Goal: Task Accomplishment & Management: Manage account settings

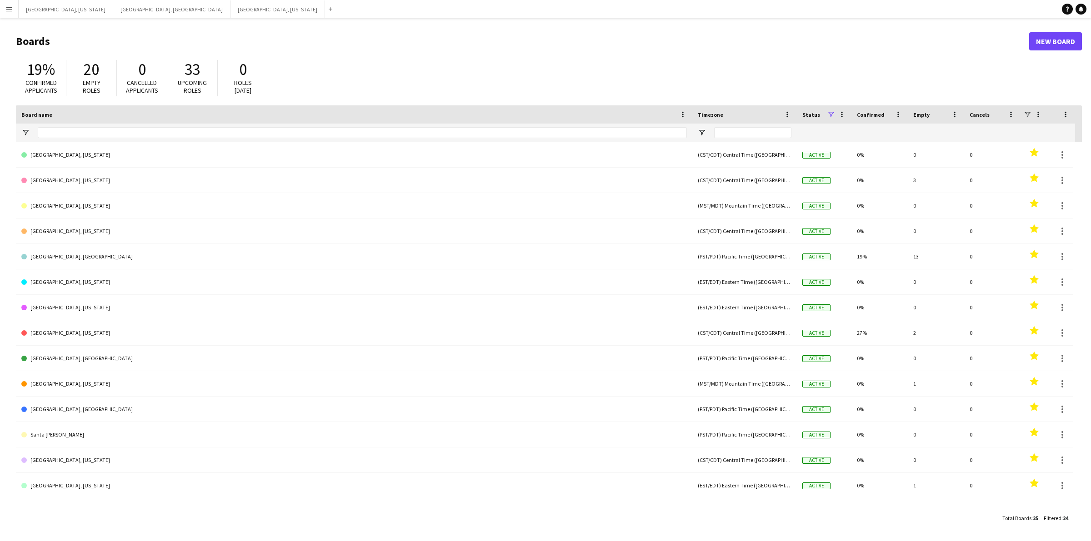
click at [6, 8] on app-icon "Menu" at bounding box center [8, 8] width 7 height 7
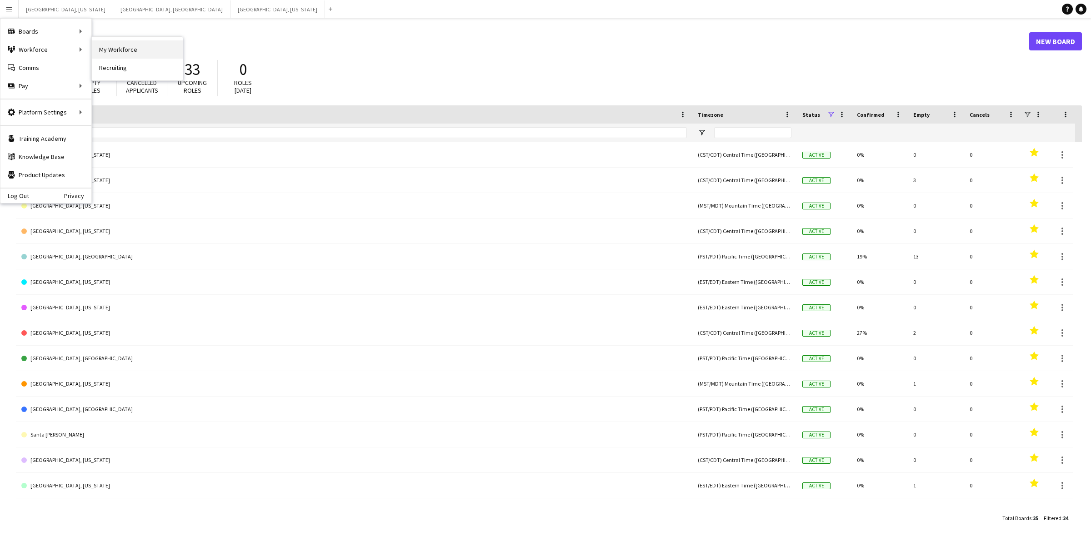
click at [175, 45] on link "My Workforce" at bounding box center [137, 49] width 91 height 18
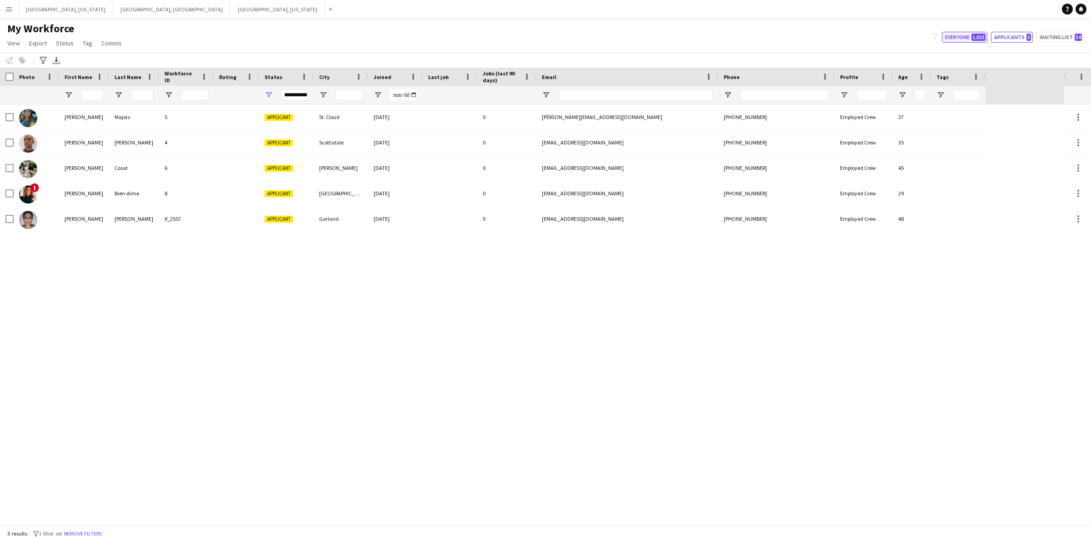
click at [967, 34] on button "Everyone 1,015" at bounding box center [964, 37] width 45 height 11
type input "**********"
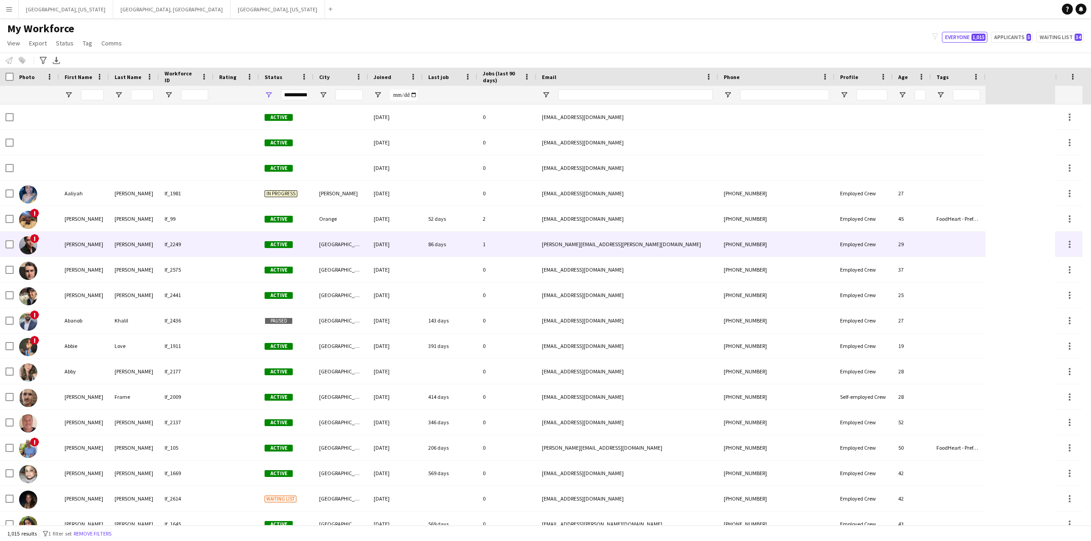
click at [130, 250] on div "[PERSON_NAME]" at bounding box center [134, 244] width 50 height 25
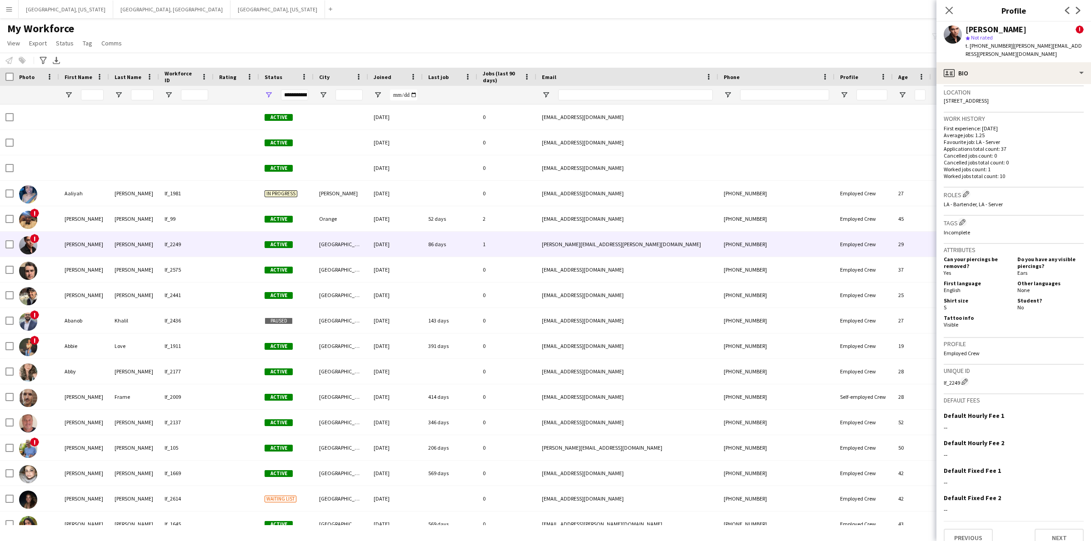
scroll to position [285, 0]
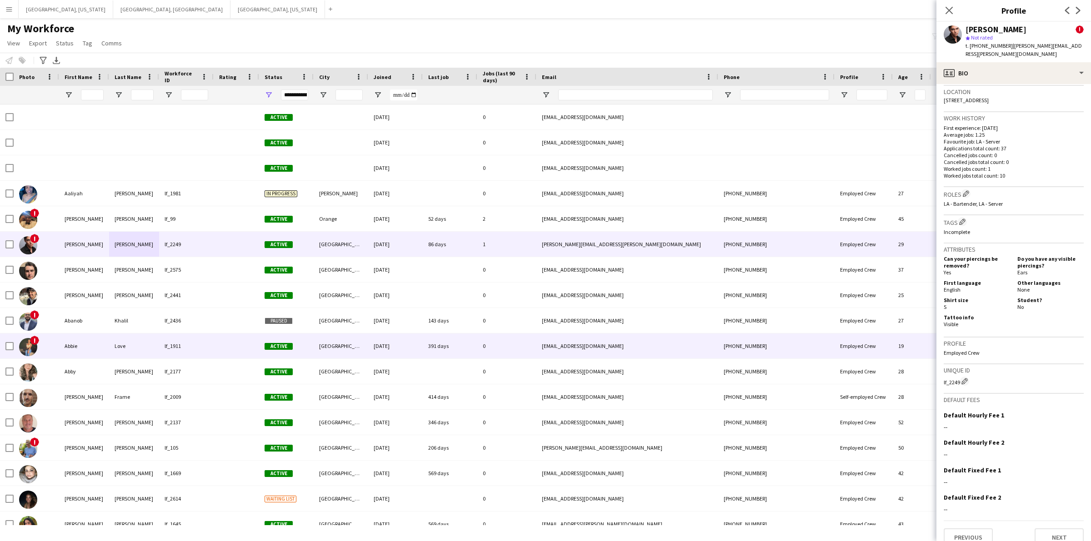
drag, startPoint x: 992, startPoint y: 373, endPoint x: 934, endPoint y: 352, distance: 61.8
click at [934, 352] on body "Menu Boards Boards Boards All jobs Status Workforce Workforce My Workforce Recr…" at bounding box center [545, 270] width 1091 height 541
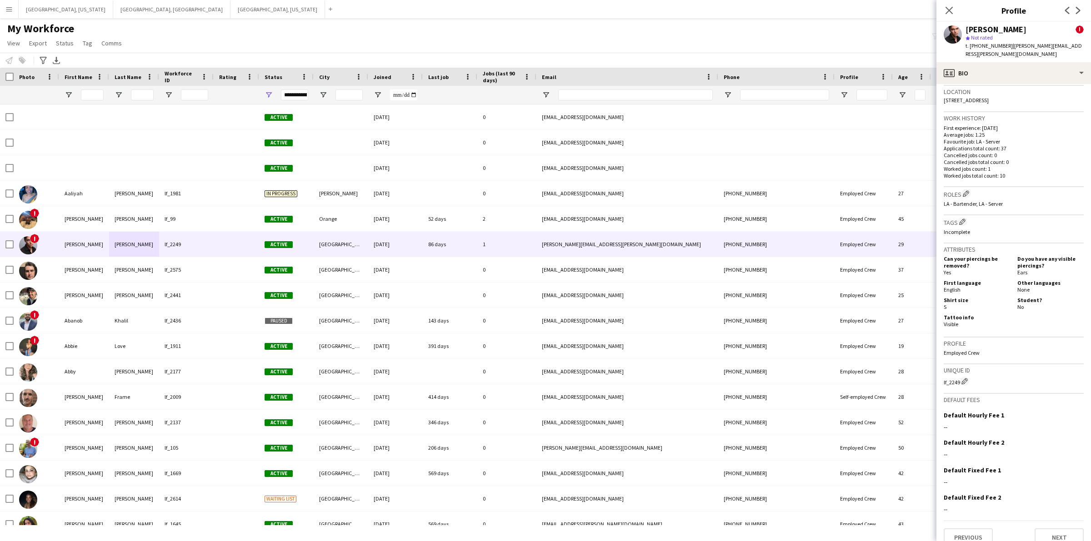
click at [1020, 366] on h3 "Unique ID" at bounding box center [1014, 370] width 140 height 8
drag, startPoint x: 952, startPoint y: 373, endPoint x: 945, endPoint y: 373, distance: 7.7
click at [945, 377] on div "lf_2249 Edit crew unique ID" at bounding box center [1014, 381] width 140 height 9
click at [1004, 377] on div "lf_2249 Edit crew unique ID" at bounding box center [1014, 381] width 140 height 9
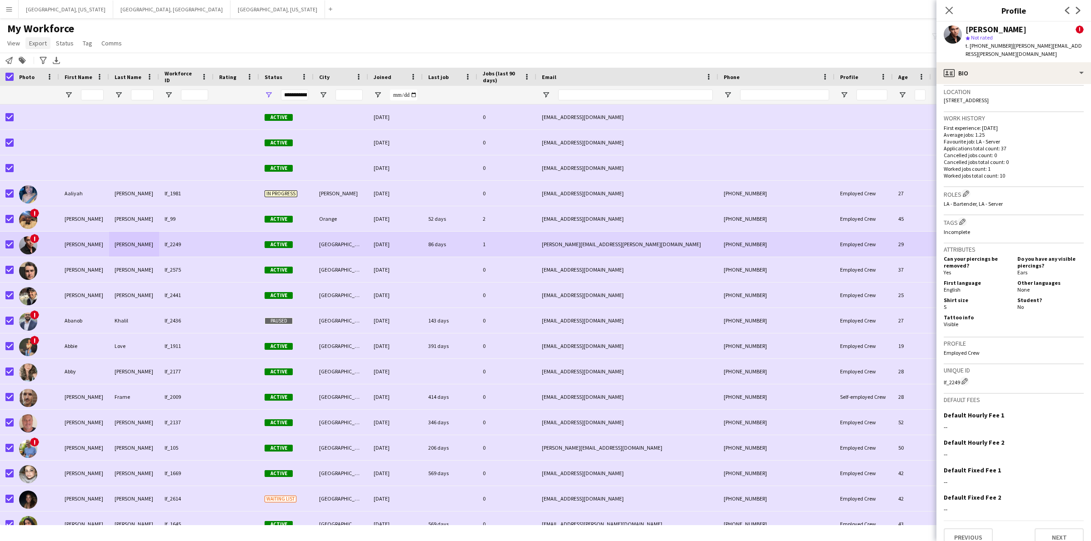
click at [39, 41] on span "Export" at bounding box center [38, 43] width 18 height 8
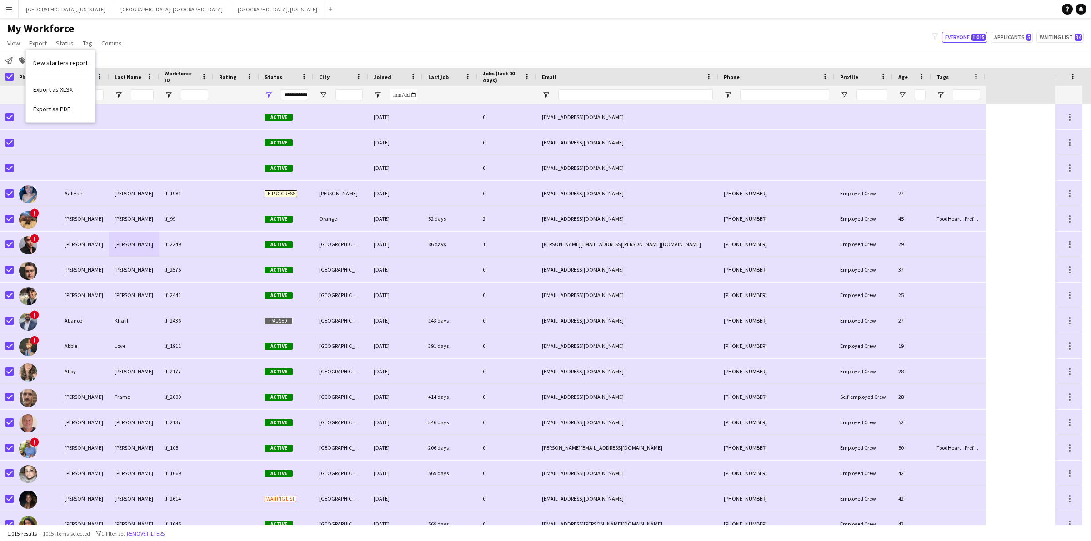
click at [247, 37] on div "My Workforce View Views Default view New view Update view Delete view Edit name…" at bounding box center [545, 37] width 1091 height 31
